Goal: Transaction & Acquisition: Purchase product/service

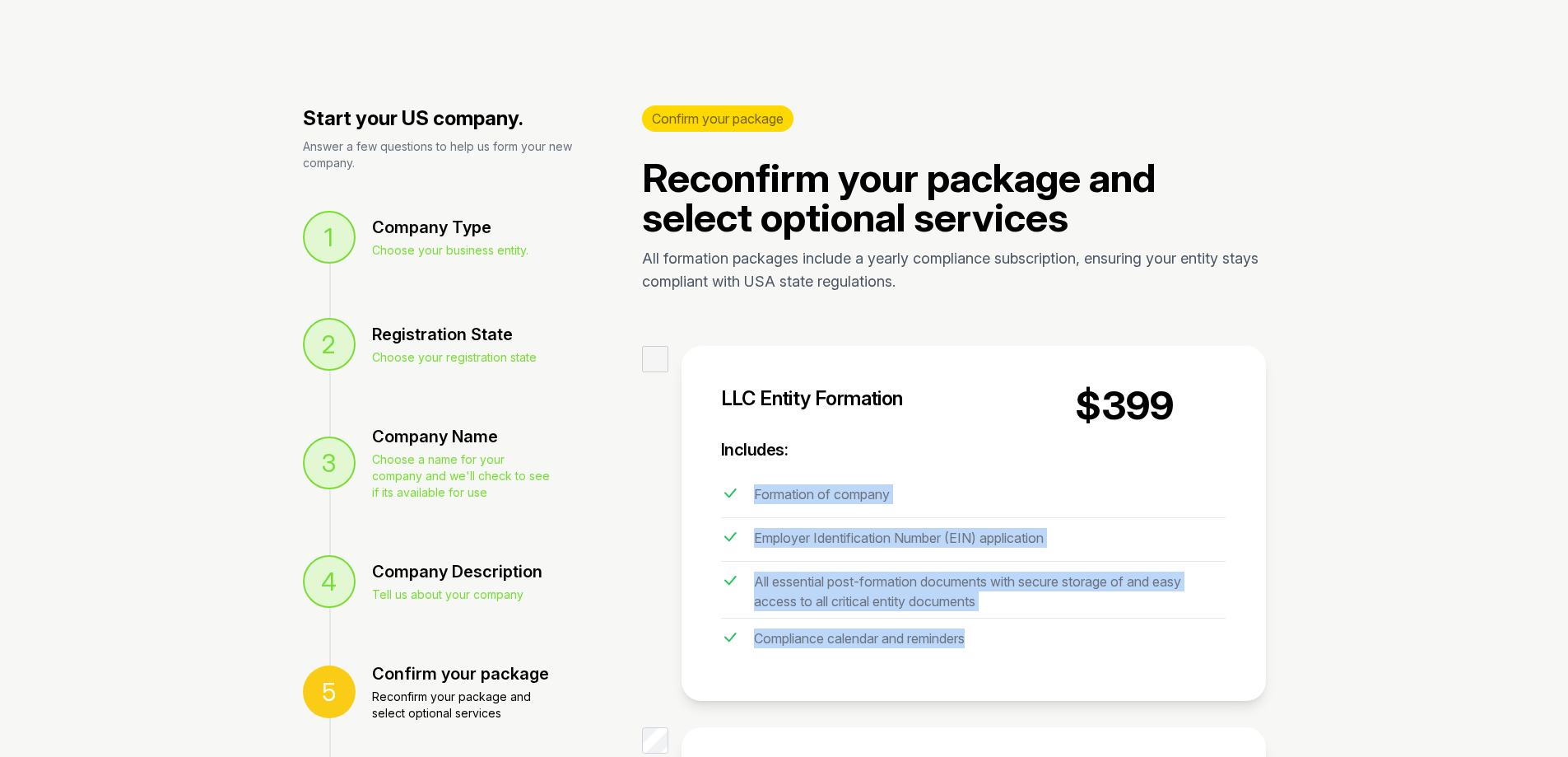
drag, startPoint x: 746, startPoint y: 495, endPoint x: 1220, endPoint y: 646, distance: 497.5
click at [1220, 646] on ul "Formation of company Employer Identification Number (EIN) application All essen…" at bounding box center [973, 568] width 505 height 187
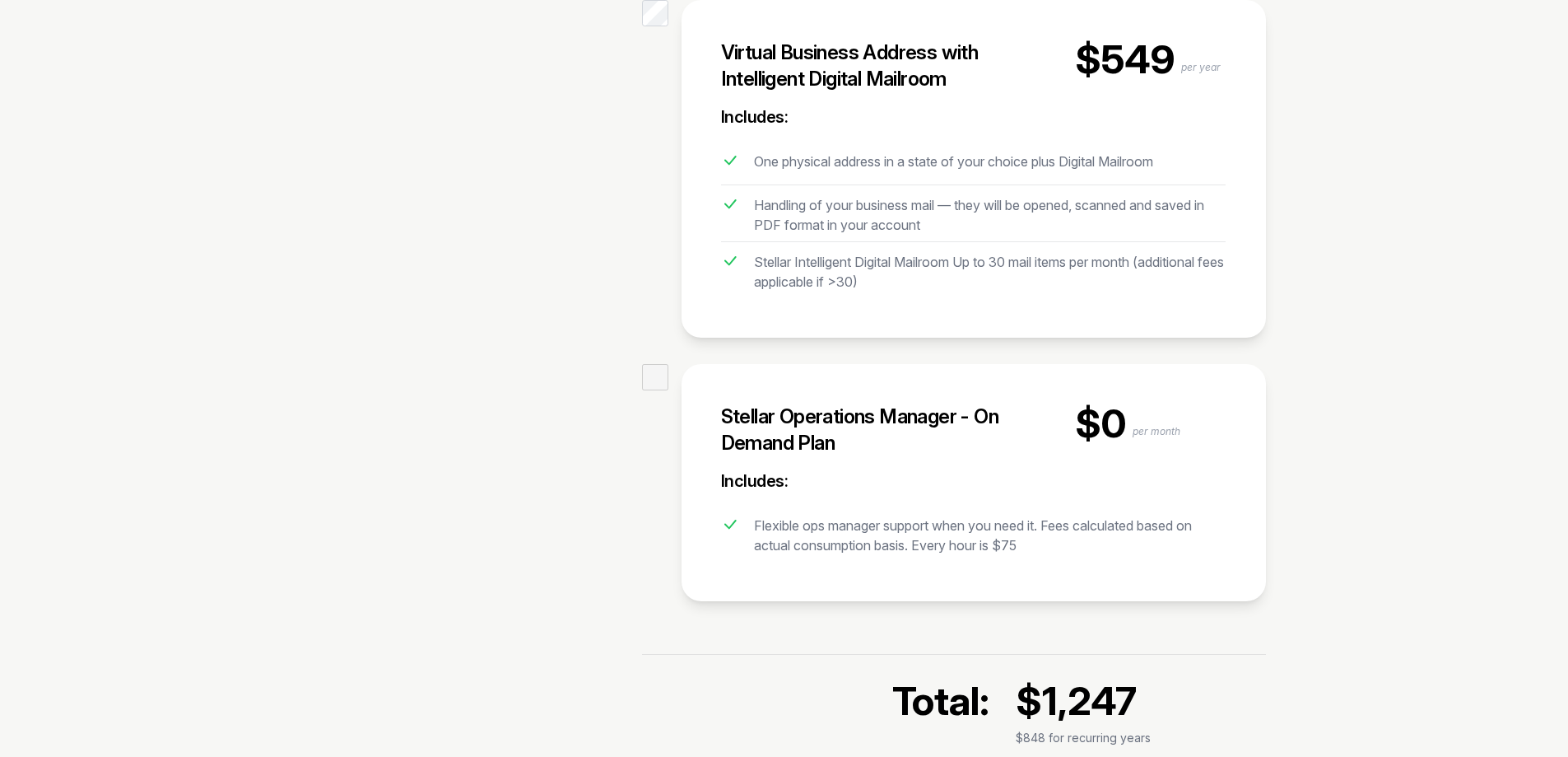
scroll to position [1153, 0]
drag, startPoint x: 718, startPoint y: 33, endPoint x: 983, endPoint y: 99, distance: 273.1
click at [985, 92] on div "Virtual Business Address with Intelligent Digital Mailroom $549 per year Includ…" at bounding box center [974, 167] width 584 height 337
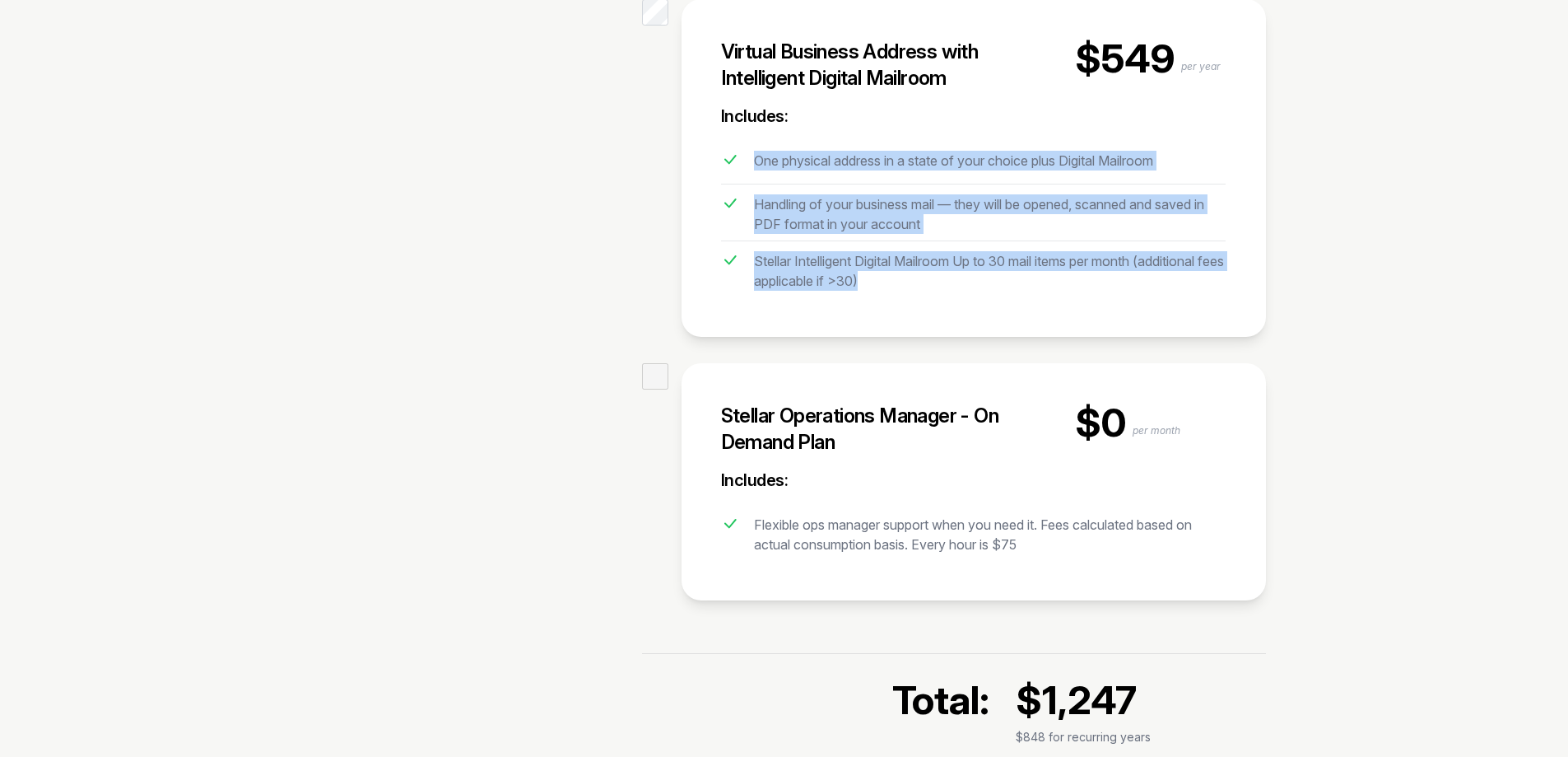
drag, startPoint x: 741, startPoint y: 151, endPoint x: 1220, endPoint y: 276, distance: 495.0
click at [1220, 276] on ul "One physical address in a state of your choice plus Digital Mailroom Handling o…" at bounding box center [973, 219] width 505 height 157
click at [1193, 288] on div "Virtual Business Address with Intelligent Digital Mailroom $549 per year Includ…" at bounding box center [974, 167] width 584 height 337
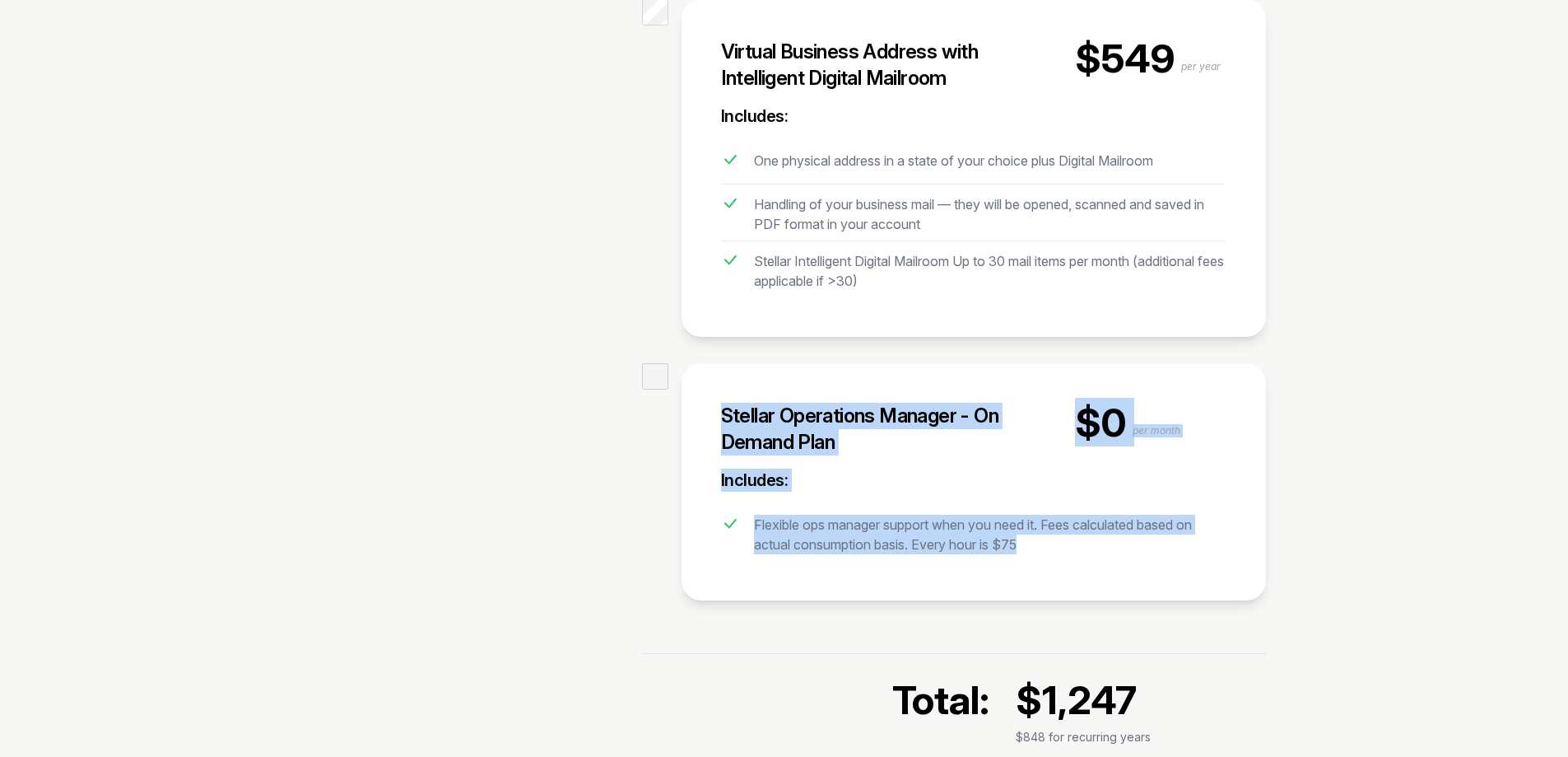
drag, startPoint x: 716, startPoint y: 398, endPoint x: 1234, endPoint y: 525, distance: 533.3
click at [1234, 525] on div "Stellar Operations Manager - On Demand Plan $0 per month Includes: Flexible ops…" at bounding box center [974, 481] width 584 height 237
click at [1217, 505] on li "Flexible ops manager support when you need it. Fees calculated based on actual …" at bounding box center [973, 532] width 505 height 56
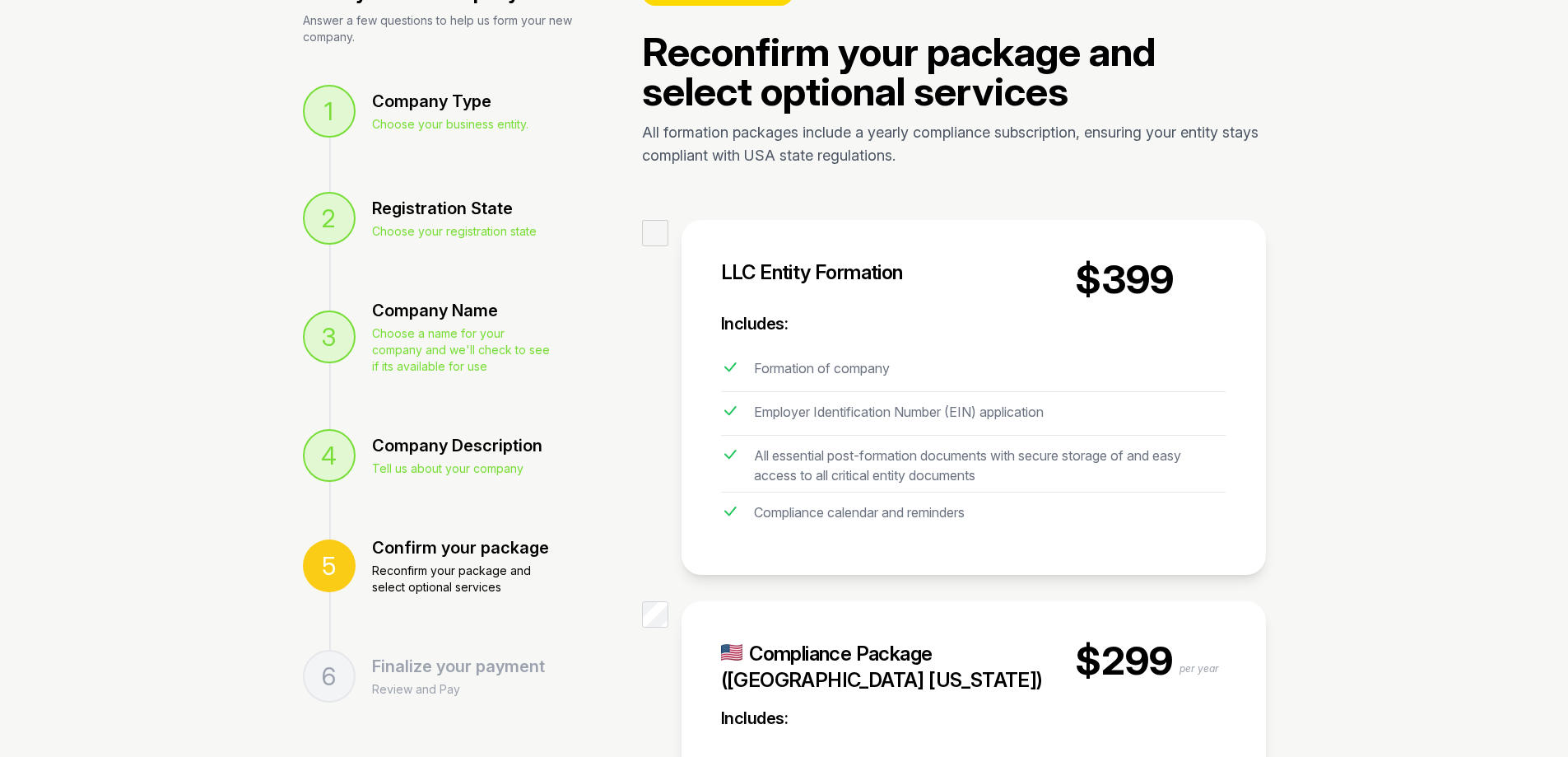
scroll to position [0, 0]
